Goal: Task Accomplishment & Management: Use online tool/utility

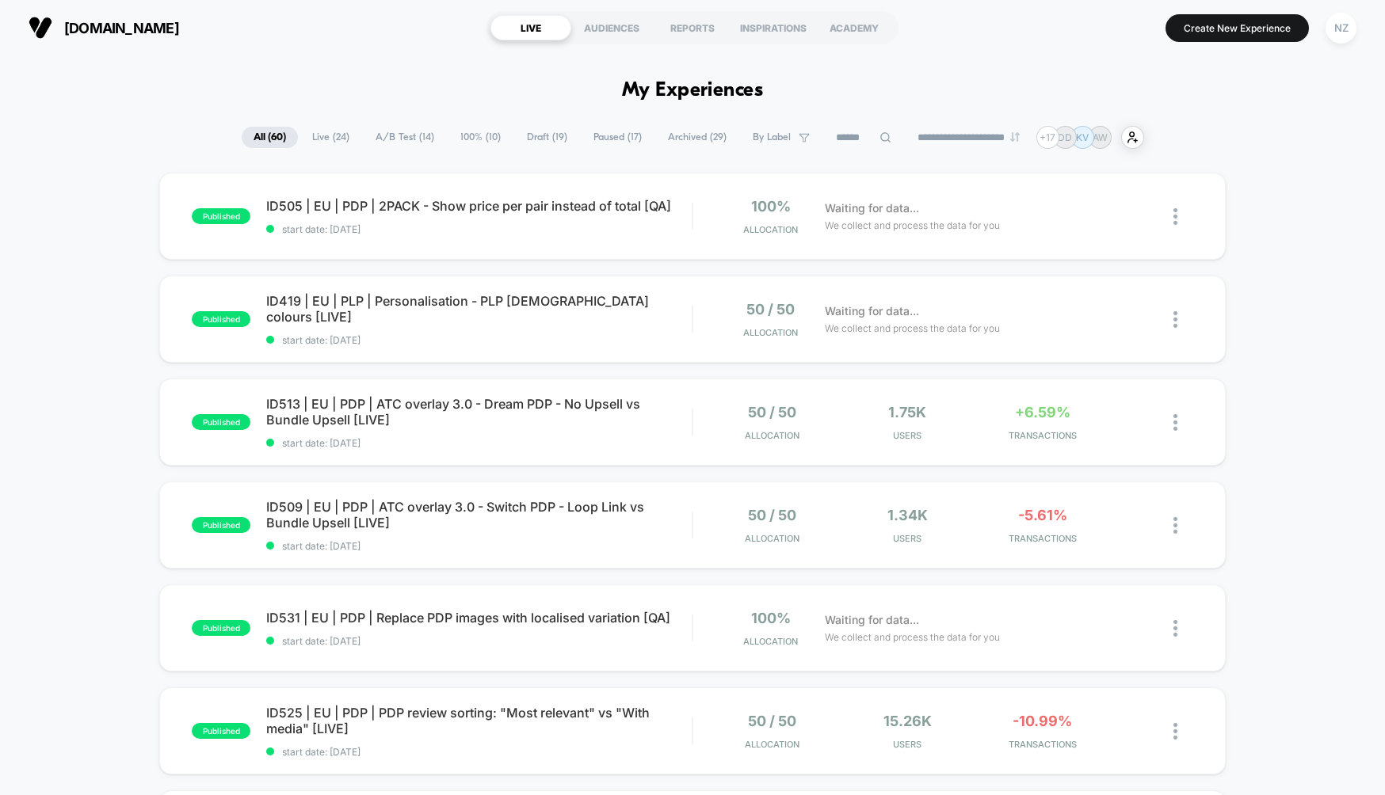
click at [880, 139] on icon at bounding box center [885, 137] width 10 height 10
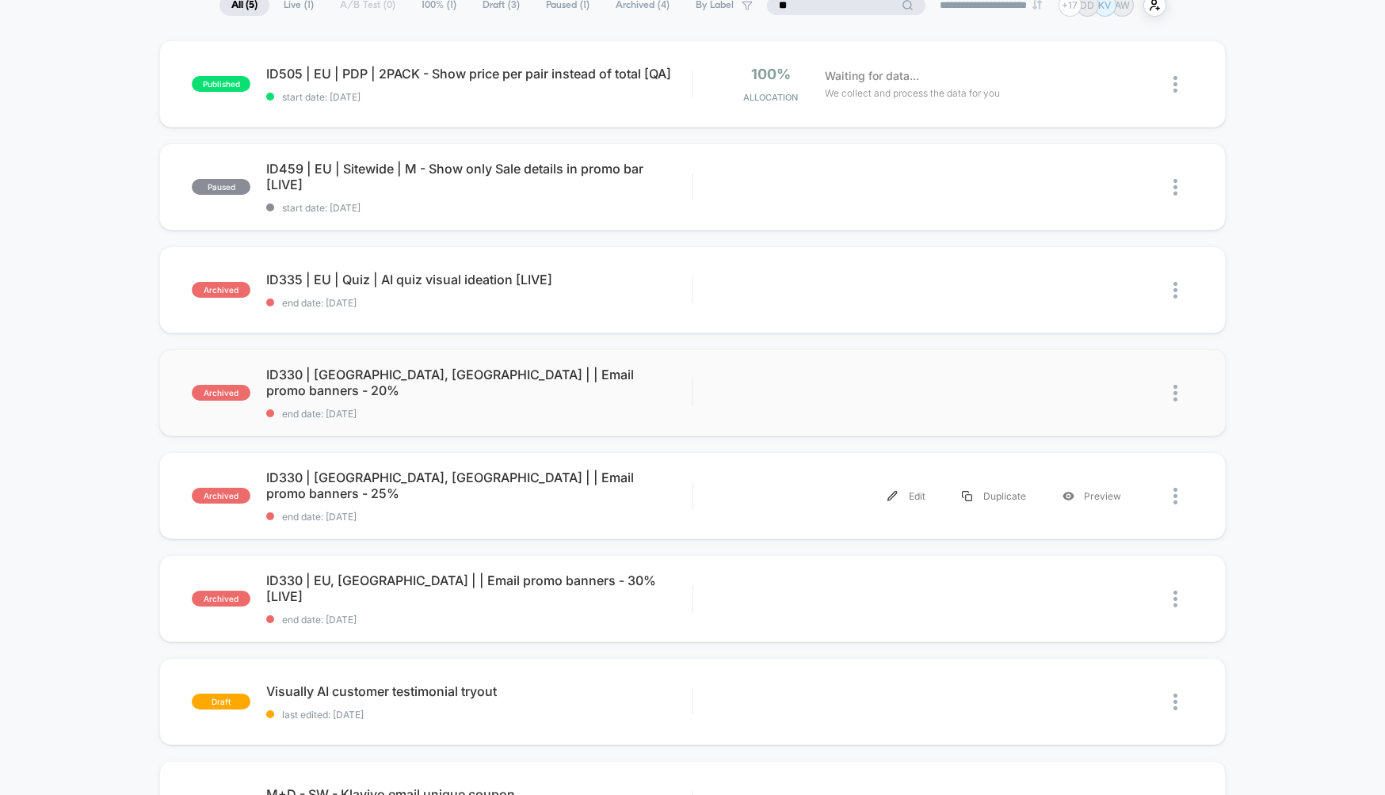
scroll to position [159, 0]
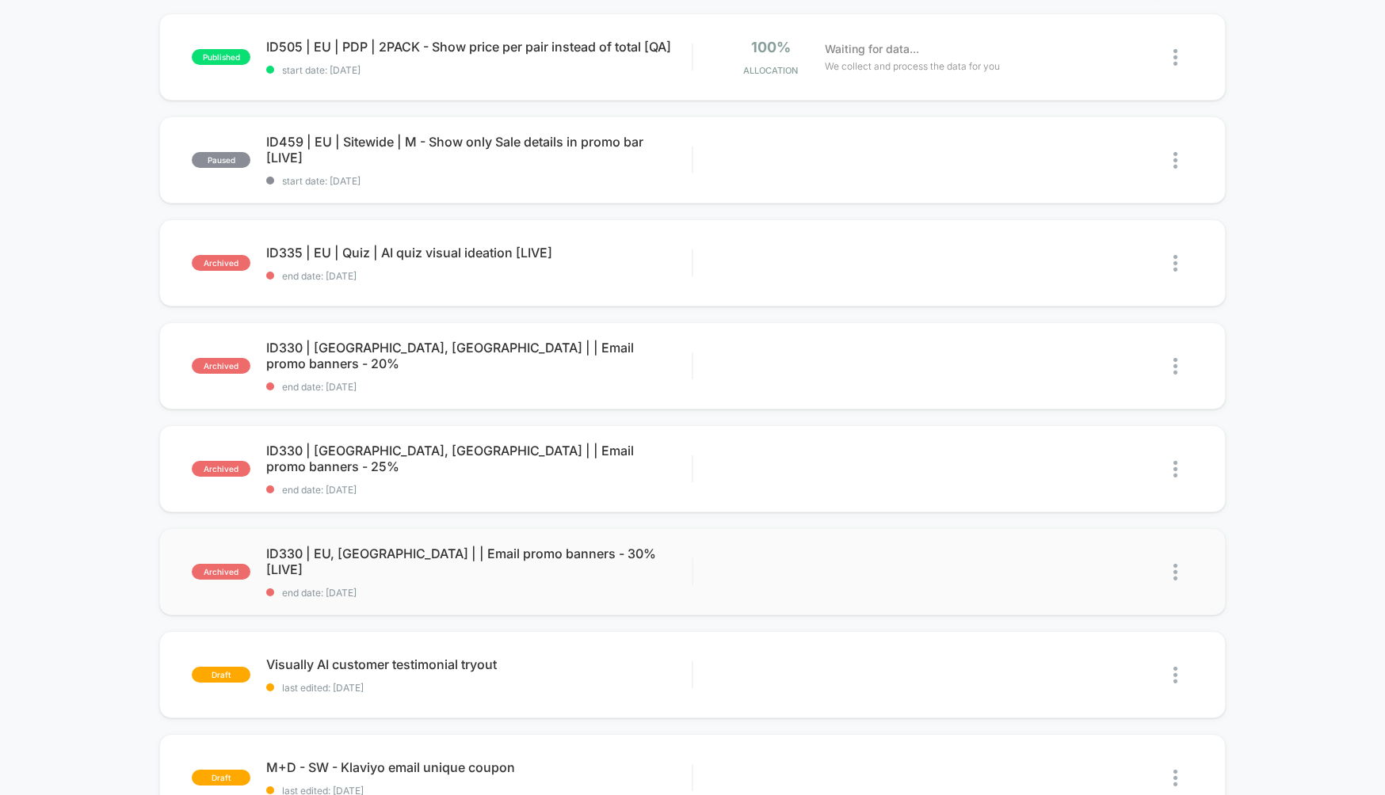
type input "**"
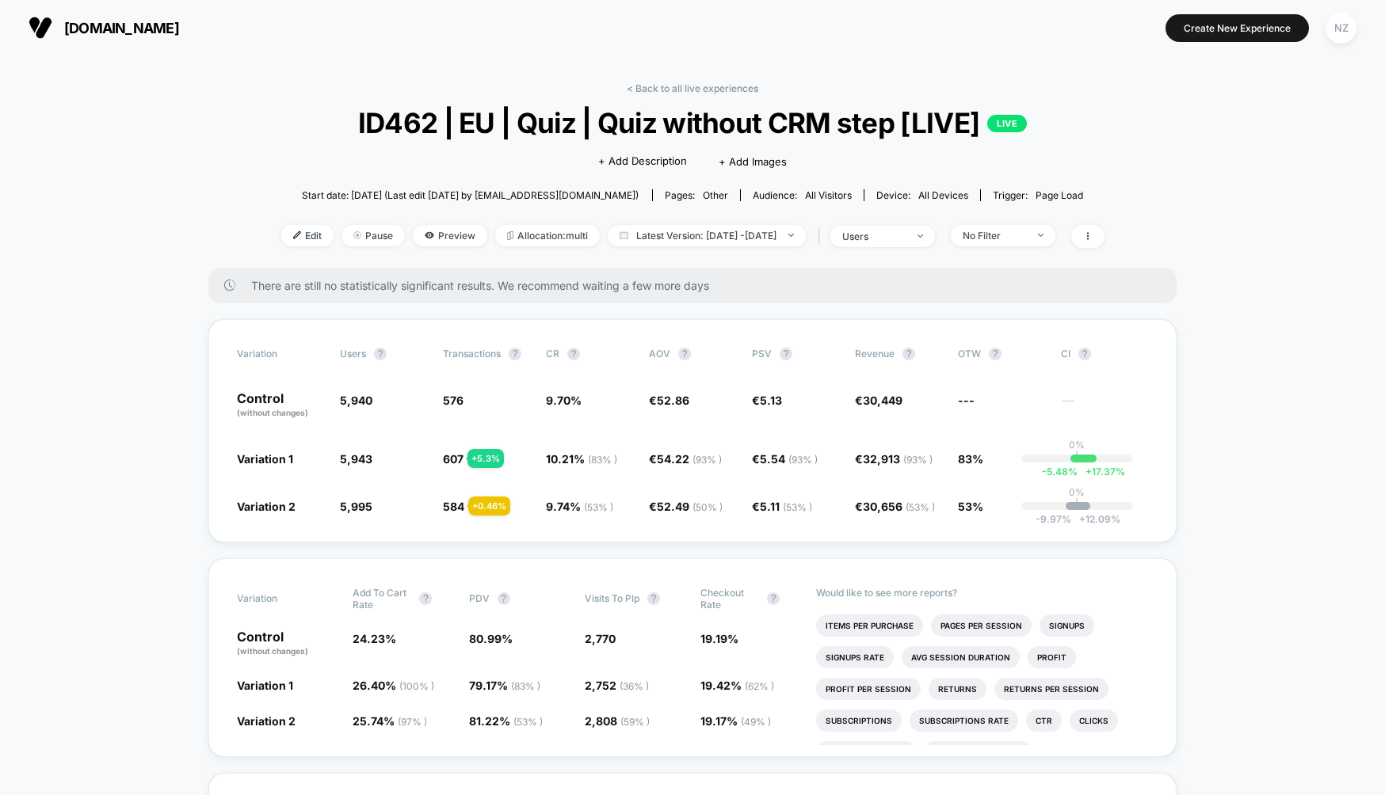
click at [414, 234] on span "Preview" at bounding box center [450, 235] width 74 height 21
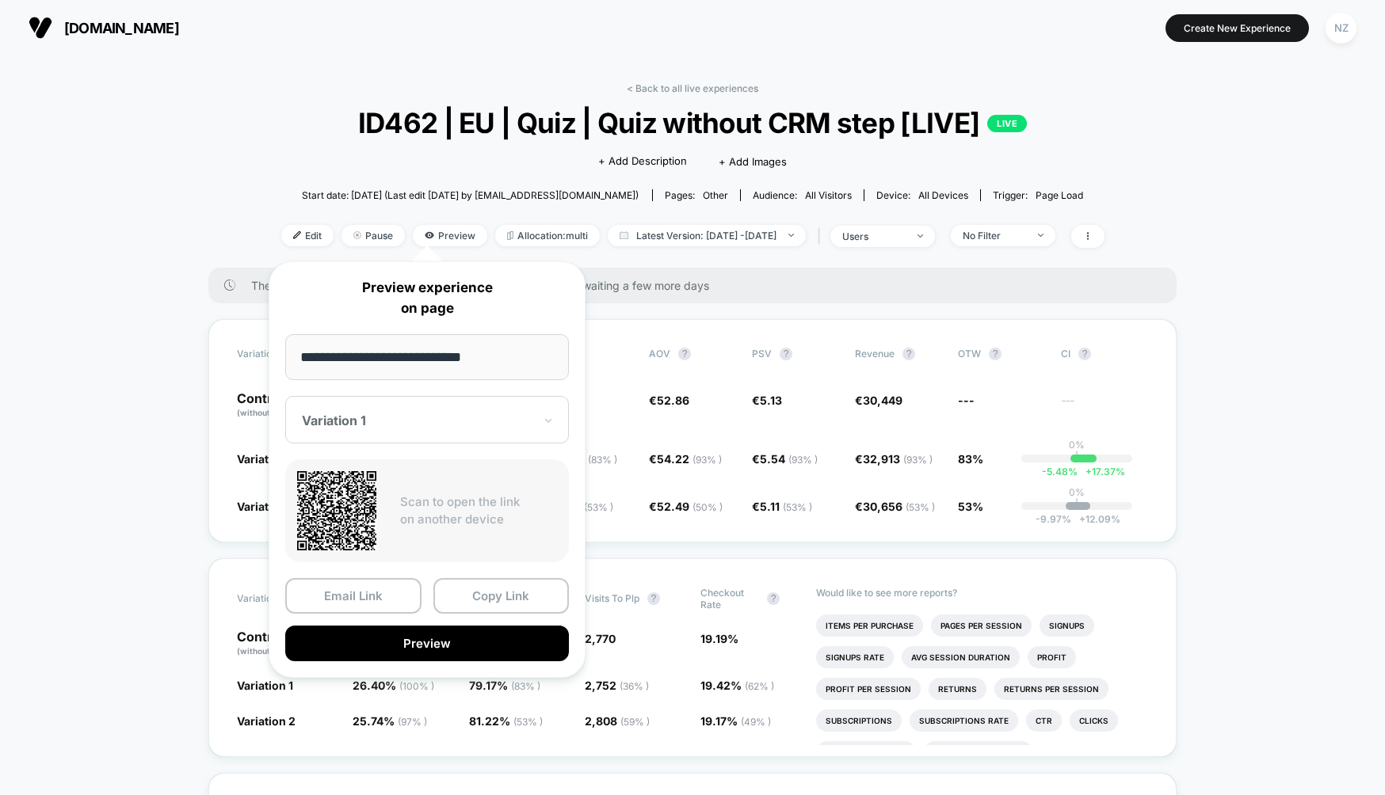
click at [456, 418] on div at bounding box center [417, 421] width 231 height 16
click at [417, 501] on div "Variation 2" at bounding box center [427, 504] width 268 height 29
click at [445, 425] on div at bounding box center [417, 421] width 231 height 16
click at [414, 474] on div "Variation 1" at bounding box center [427, 475] width 268 height 29
click at [491, 597] on button "Copy Link" at bounding box center [501, 596] width 136 height 36
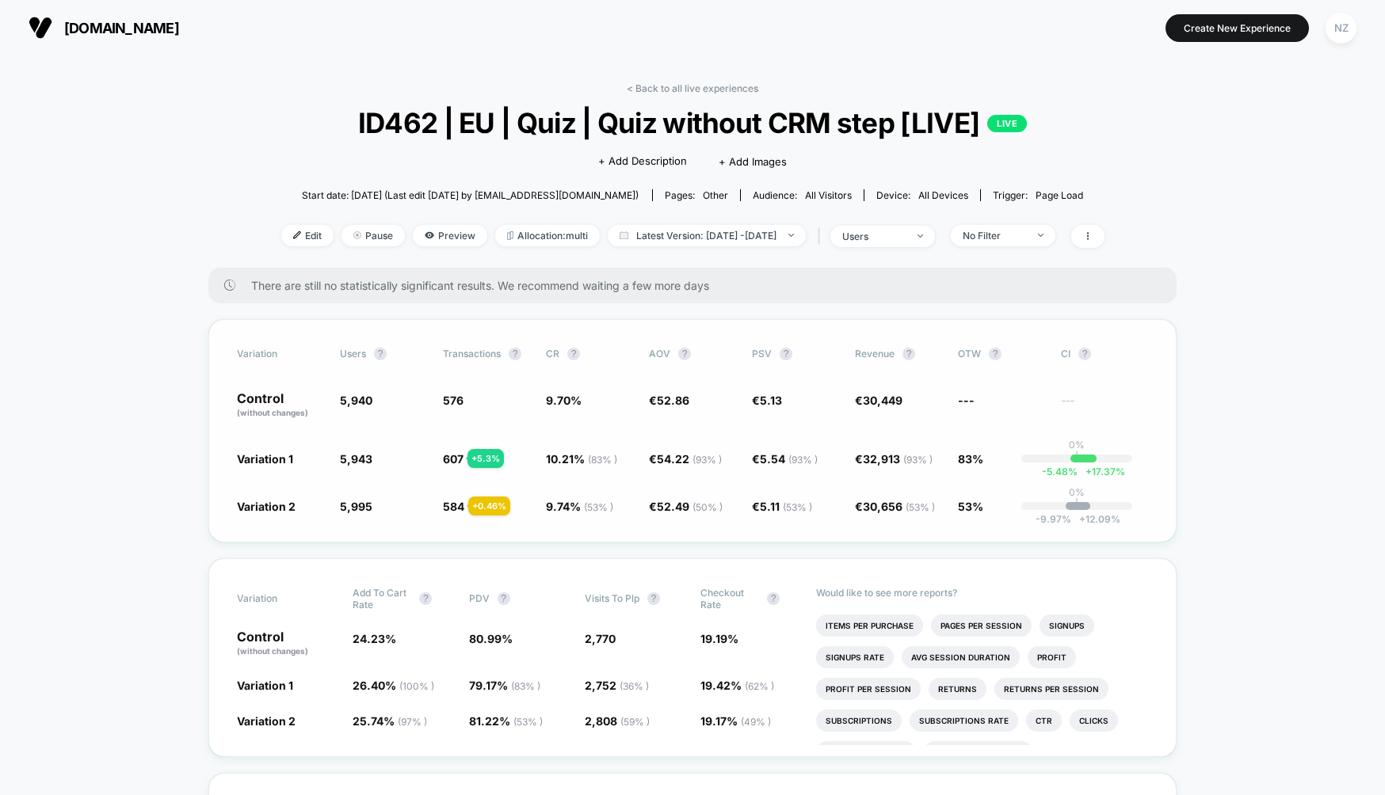
click at [773, 334] on div "Variation users ? Transactions ? CR ? AOV ? PSV ? Revenue ? OTW ? CI ? Control …" at bounding box center [692, 430] width 968 height 223
click at [576, 453] on span "10.21 % ( 83 % )" at bounding box center [581, 458] width 71 height 13
click at [436, 227] on span "Preview" at bounding box center [450, 235] width 74 height 21
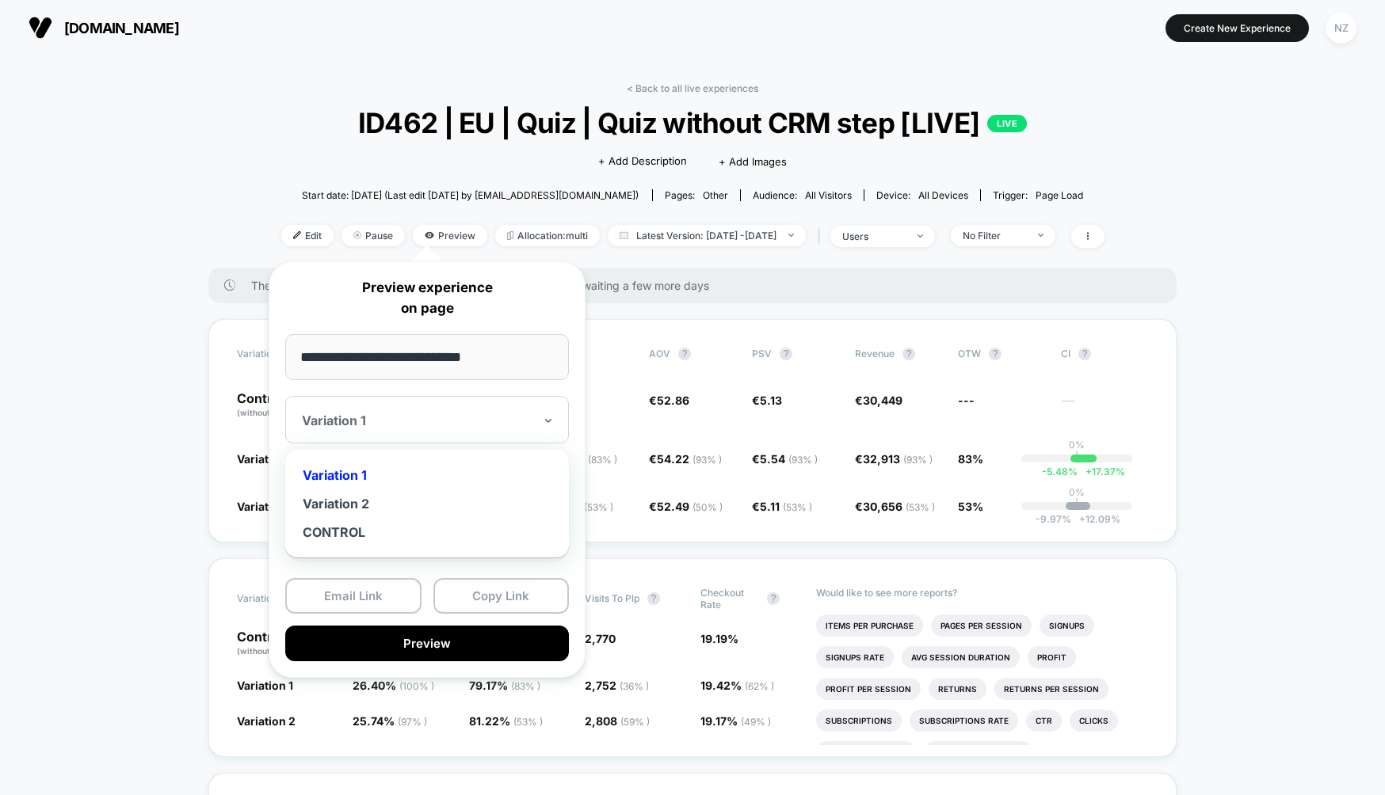
click at [398, 415] on div at bounding box center [417, 421] width 231 height 16
click at [385, 497] on div "Variation 2" at bounding box center [427, 504] width 268 height 29
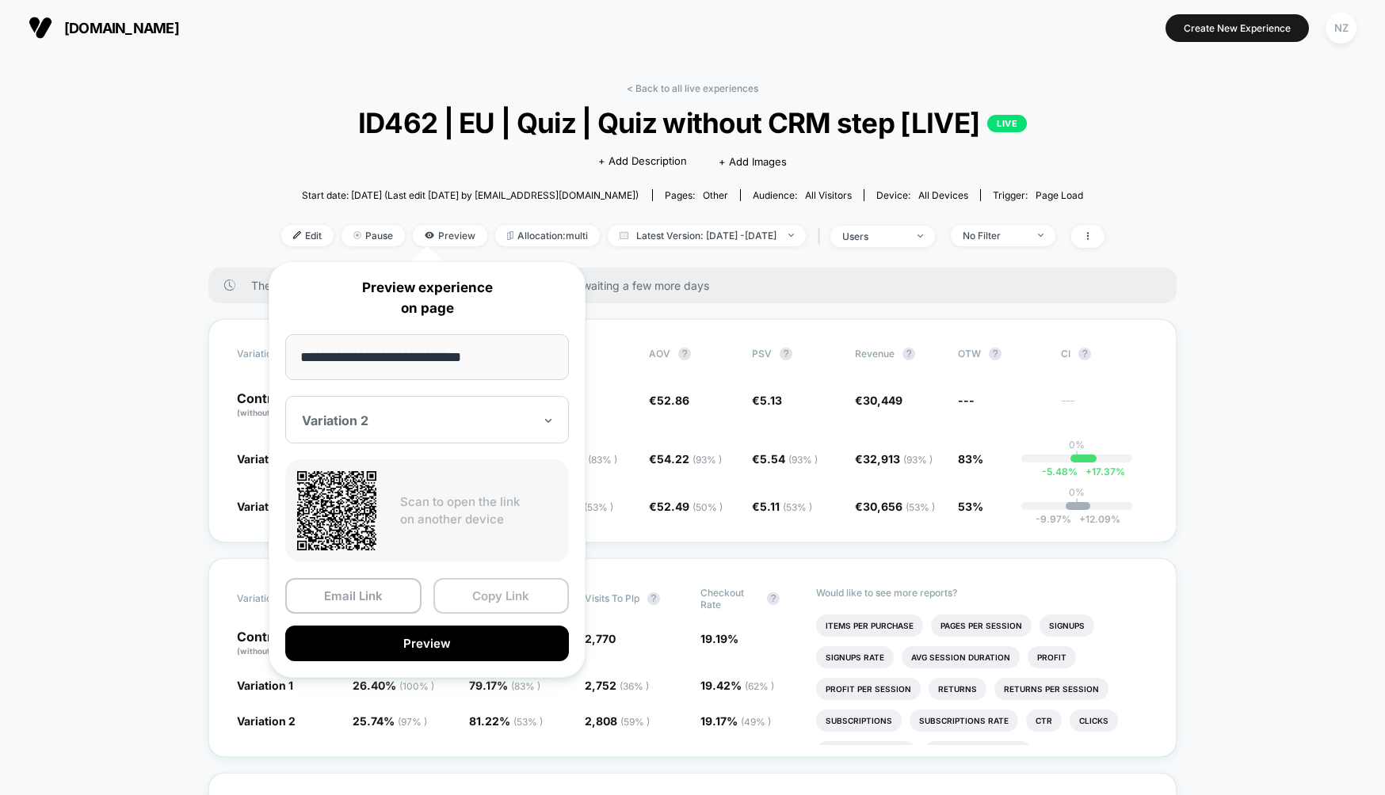
click at [460, 599] on button "Copy Link" at bounding box center [501, 596] width 136 height 36
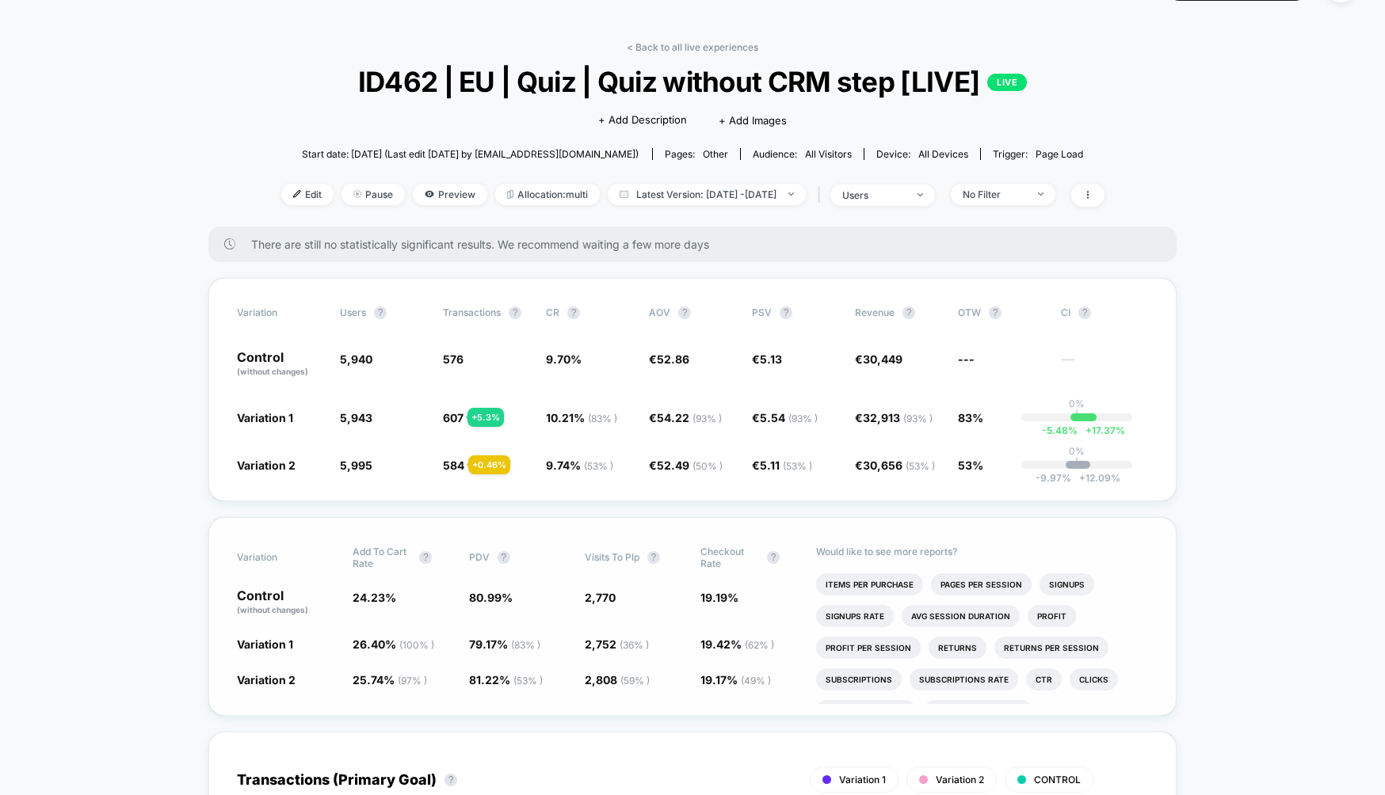
scroll to position [40, 0]
